Goal: Find contact information: Find contact information

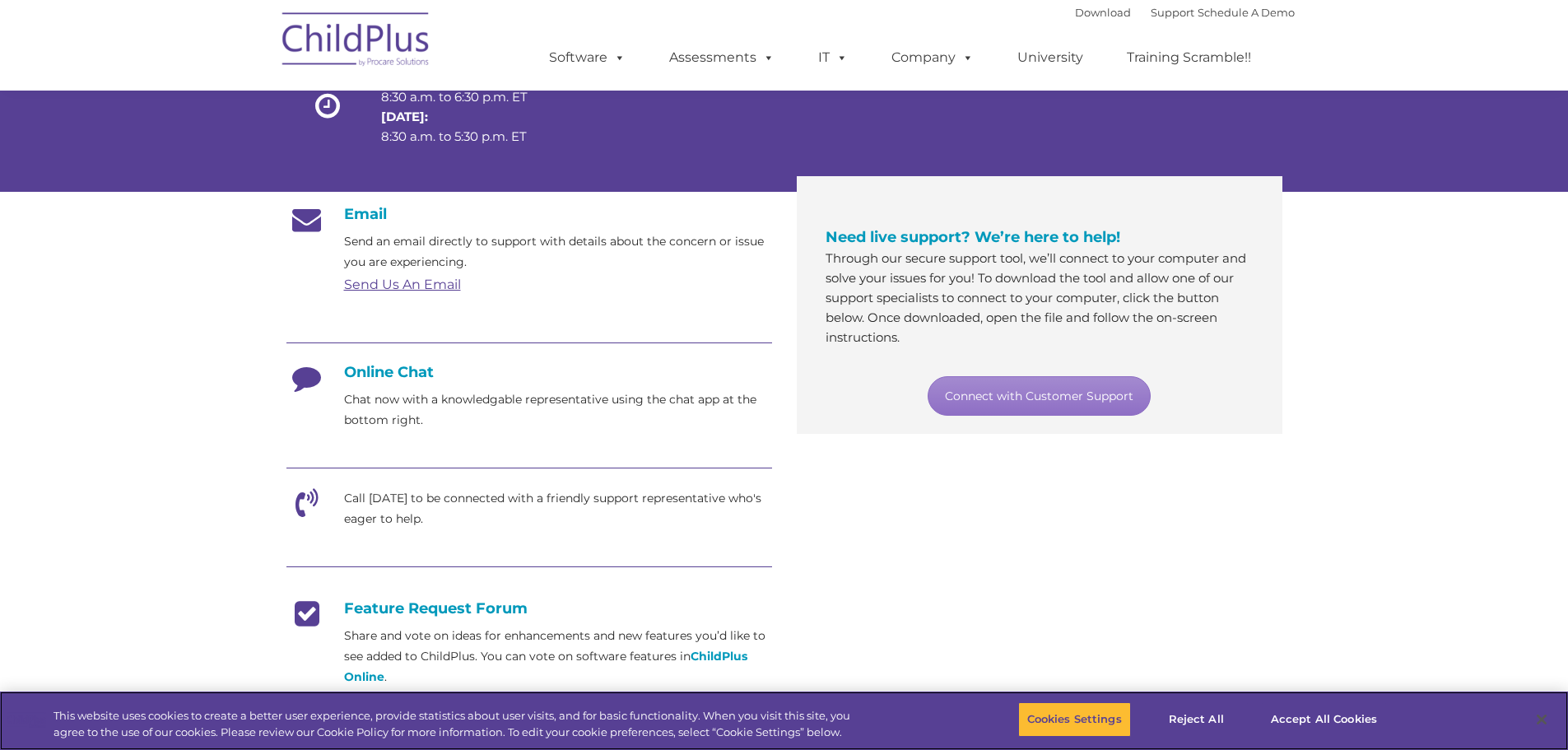
scroll to position [186, 0]
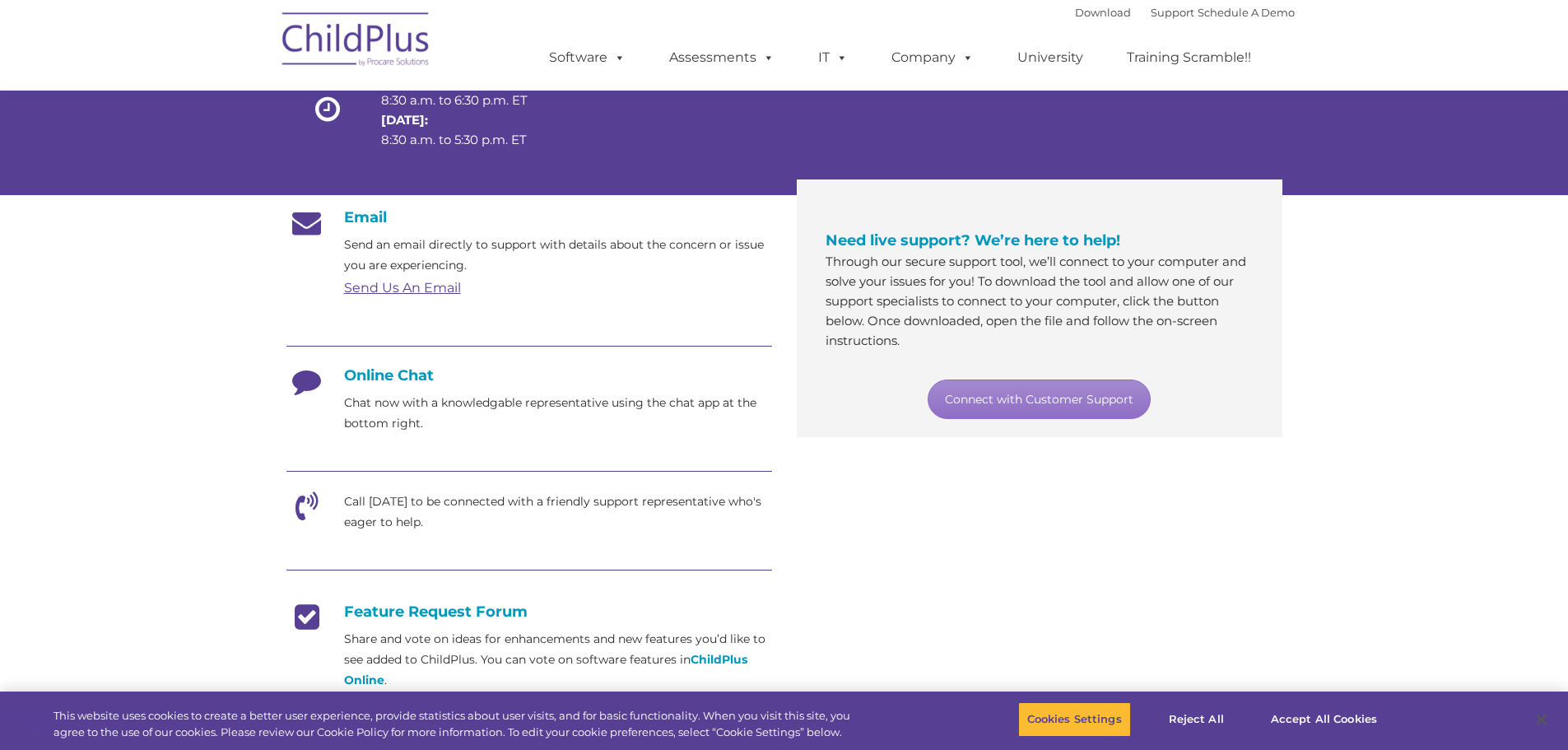
click at [410, 284] on link "Send Us An Email" at bounding box center [403, 287] width 117 height 16
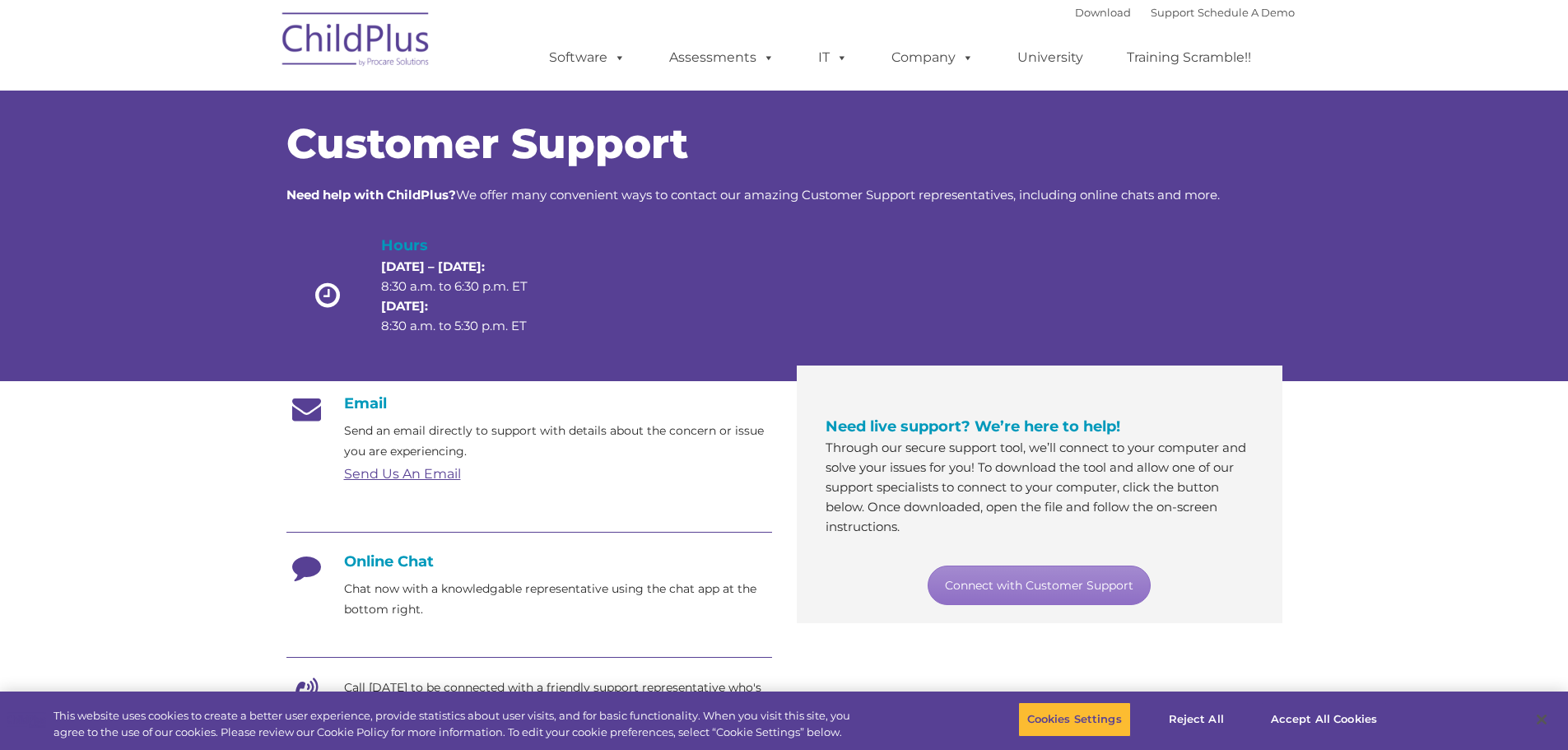
click at [406, 473] on link "Send Us An Email" at bounding box center [403, 474] width 117 height 16
